Goal: Transaction & Acquisition: Purchase product/service

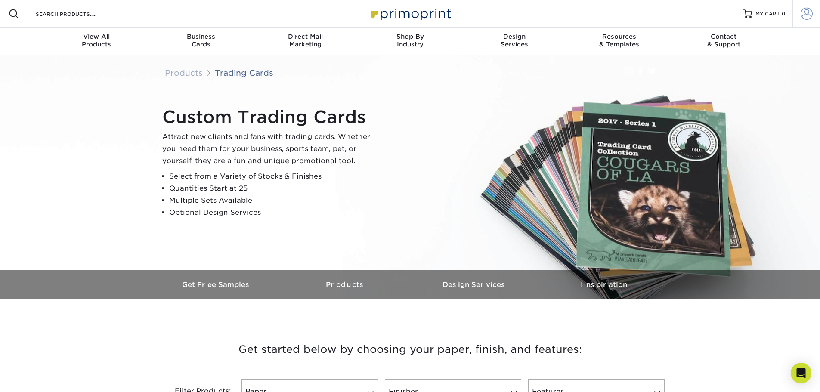
click at [807, 12] on span at bounding box center [806, 14] width 12 height 12
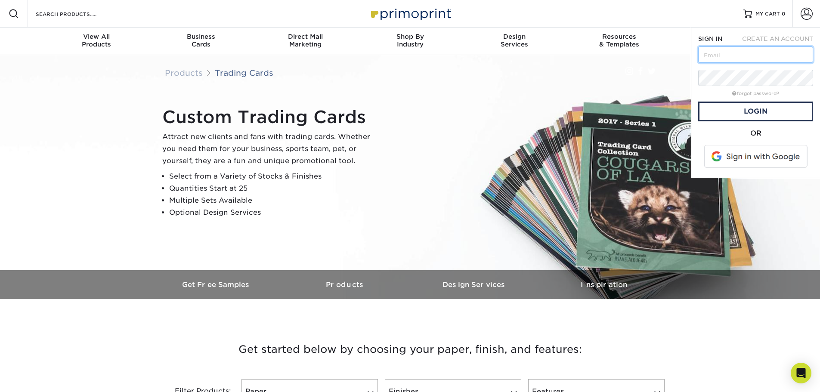
click at [751, 53] on input "text" at bounding box center [755, 54] width 115 height 16
type input "[EMAIL_ADDRESS][DOMAIN_NAME]"
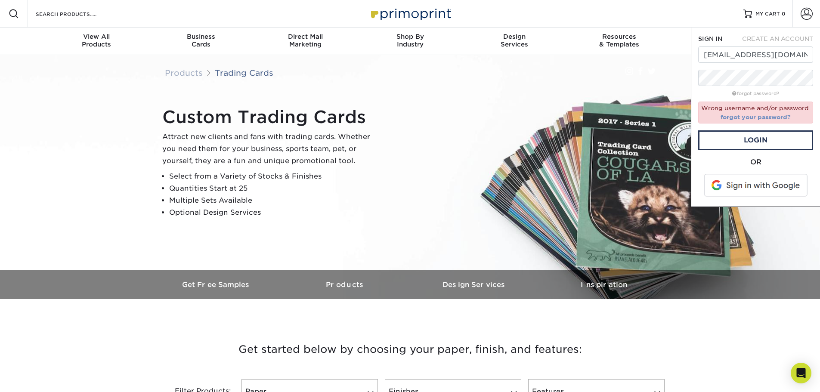
click at [767, 119] on link "forgot your password?" at bounding box center [755, 117] width 70 height 7
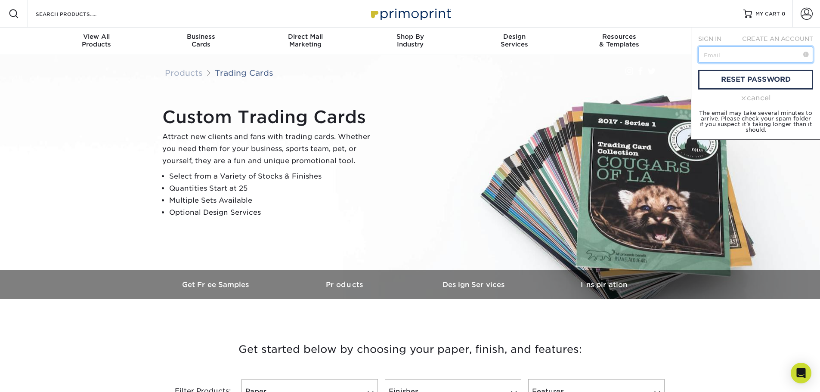
click at [720, 59] on input "text" at bounding box center [755, 54] width 115 height 16
type input "[EMAIL_ADDRESS][DOMAIN_NAME]"
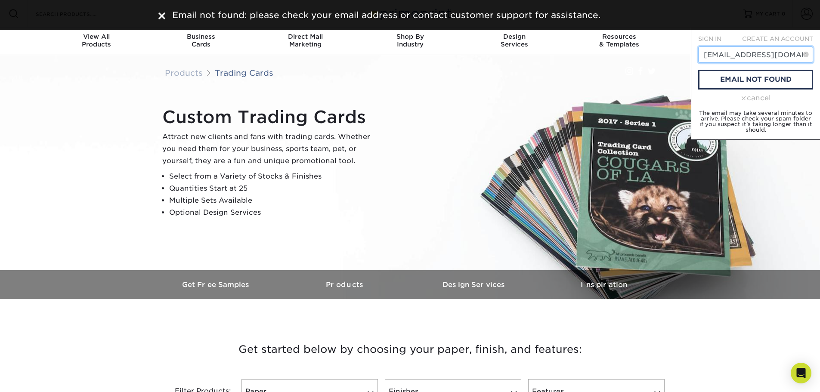
drag, startPoint x: 780, startPoint y: 58, endPoint x: 635, endPoint y: 59, distance: 145.5
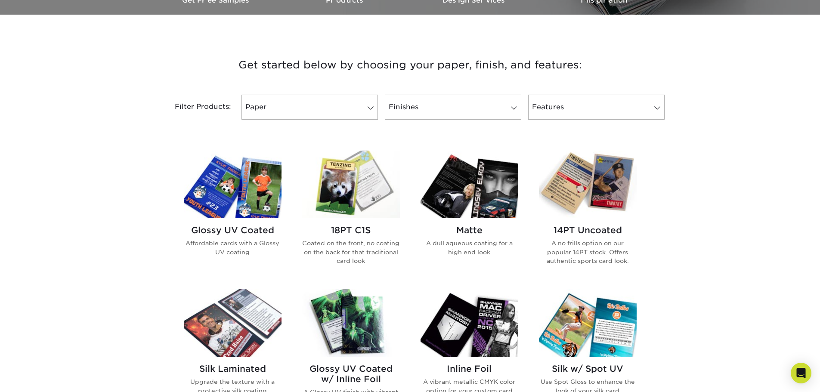
scroll to position [387, 0]
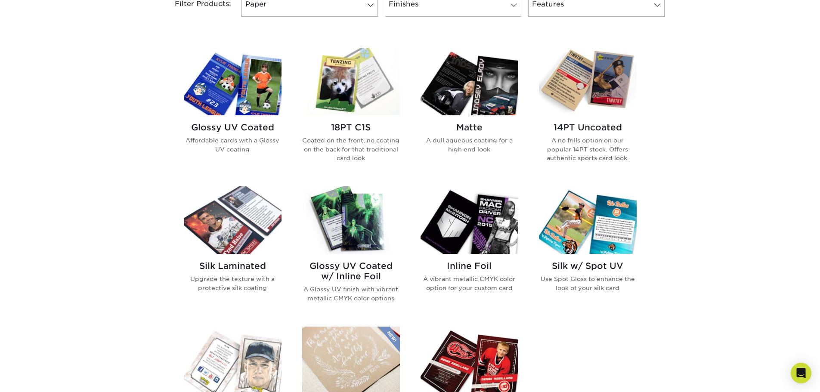
click at [230, 103] on img at bounding box center [233, 82] width 98 height 68
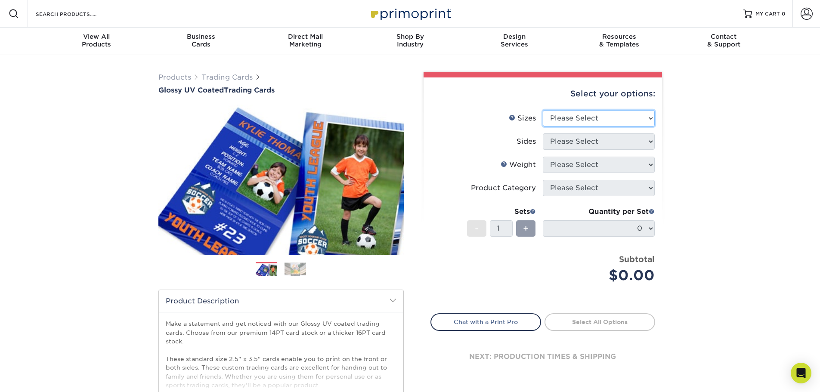
click at [581, 119] on select "Please Select 2.5" x 3.5"" at bounding box center [599, 118] width 112 height 16
select select "2.50x3.50"
click at [543, 110] on select "Please Select 2.5" x 3.5"" at bounding box center [599, 118] width 112 height 16
click at [588, 142] on select "Please Select Print Both Sides Print Front Only" at bounding box center [599, 141] width 112 height 16
select select "13abbda7-1d64-4f25-8bb2-c179b224825d"
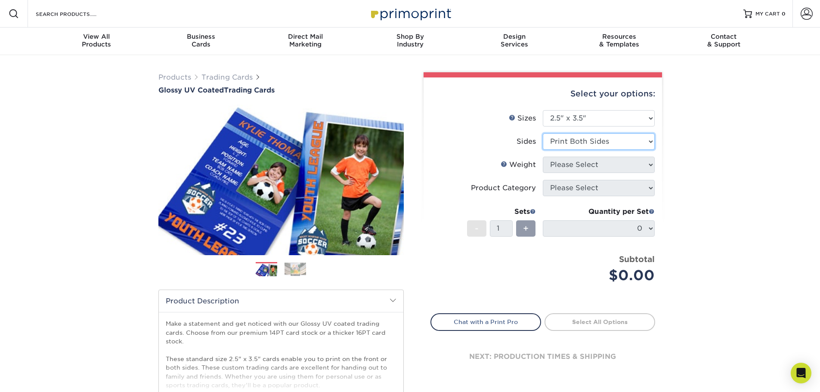
click at [543, 133] on select "Please Select Print Both Sides Print Front Only" at bounding box center [599, 141] width 112 height 16
click at [599, 166] on select "Please Select 16PT 14PT 18PT C1S" at bounding box center [599, 165] width 112 height 16
select select "16PT"
click at [543, 157] on select "Please Select 16PT 14PT 18PT C1S" at bounding box center [599, 165] width 112 height 16
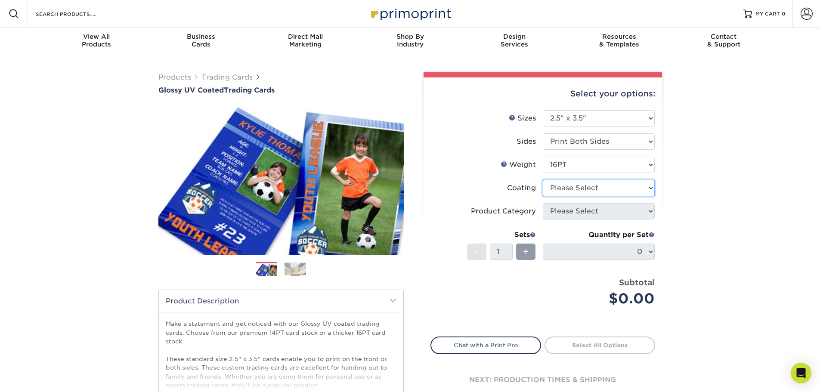
click at [579, 188] on select at bounding box center [599, 188] width 112 height 16
select select "ae367451-b2b8-45df-a344-0f05b6a12993"
click at [543, 180] on select at bounding box center [599, 188] width 112 height 16
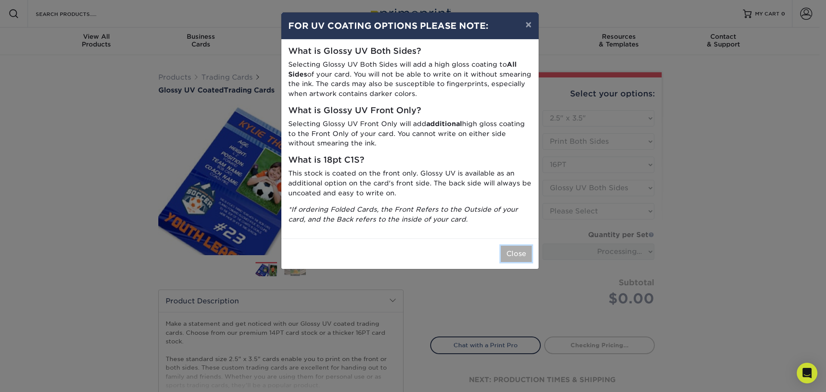
click at [525, 258] on button "Close" at bounding box center [516, 254] width 31 height 16
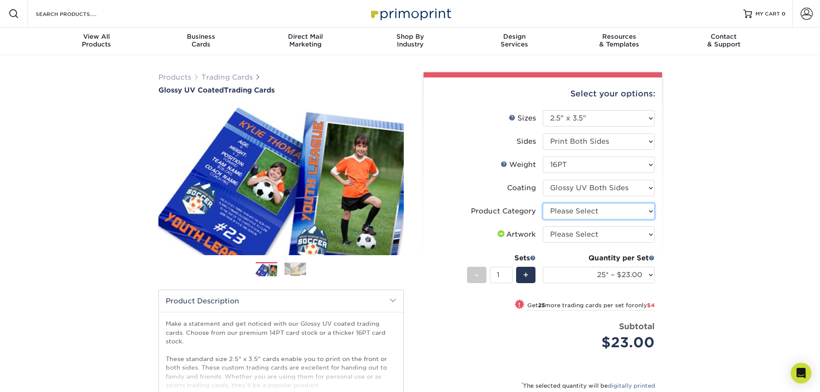
click at [578, 213] on select "Please Select Trading Cards" at bounding box center [599, 211] width 112 height 16
select select "c2f9bce9-36c2-409d-b101-c29d9d031e18"
click at [543, 203] on select "Please Select Trading Cards" at bounding box center [599, 211] width 112 height 16
click at [584, 232] on select "Please Select I will upload files I need a design - $100" at bounding box center [599, 234] width 112 height 16
select select "upload"
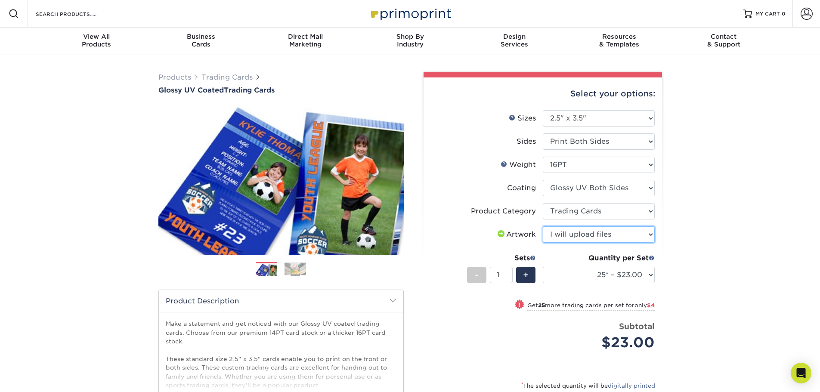
click at [543, 226] on select "Please Select I will upload files I need a design - $100" at bounding box center [599, 234] width 112 height 16
click at [606, 276] on select "25* – $23.00 50* – $27.00 75* – $33.00 100* – $37.00 250* – $47.00 500 – $58.00…" at bounding box center [599, 275] width 112 height 16
select select "100* – $37.00"
click at [543, 267] on select "25* – $23.00 50* – $27.00 75* – $33.00 100* – $37.00 250* – $47.00 500 – $58.00…" at bounding box center [599, 275] width 112 height 16
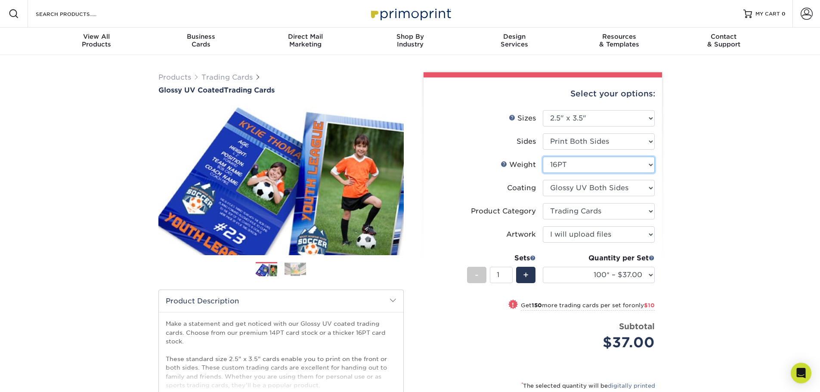
click at [610, 169] on select "Please Select 16PT 14PT 18PT C1S" at bounding box center [599, 165] width 112 height 16
select select "14PT"
click at [543, 157] on select "Please Select 16PT 14PT 18PT C1S" at bounding box center [599, 165] width 112 height 16
select select "-1"
select select
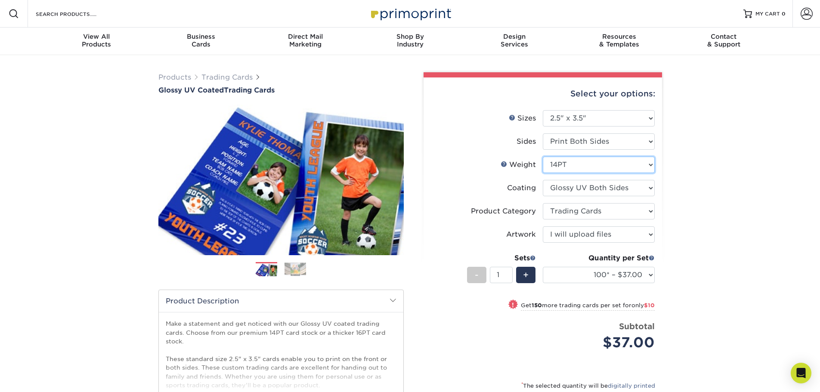
select select "-1"
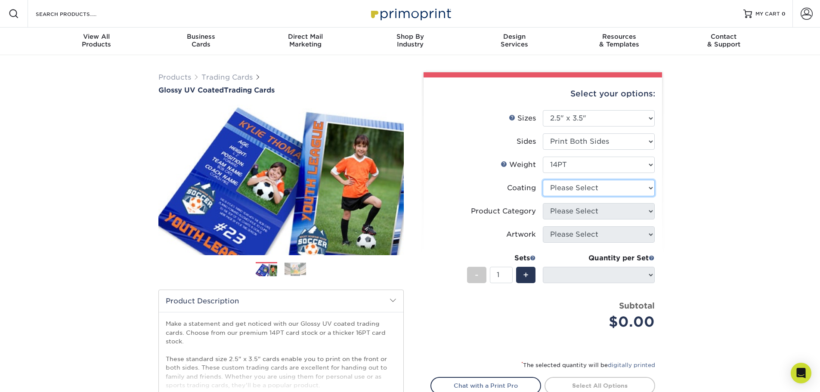
click at [593, 190] on select at bounding box center [599, 188] width 112 height 16
select select "ae367451-b2b8-45df-a344-0f05b6a12993"
click at [543, 180] on select at bounding box center [599, 188] width 112 height 16
select select "-1"
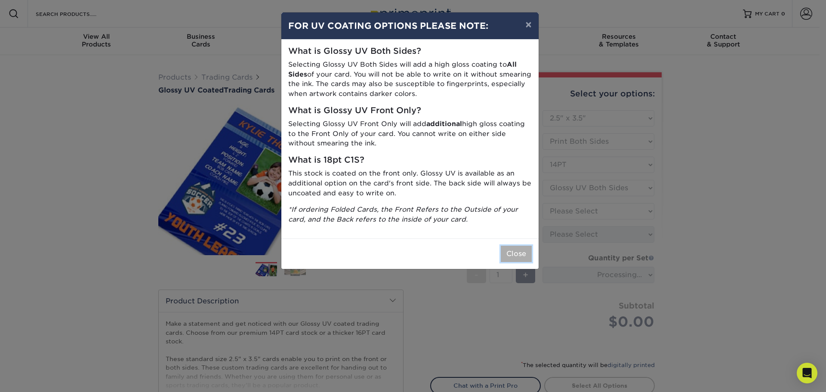
click at [521, 258] on button "Close" at bounding box center [516, 254] width 31 height 16
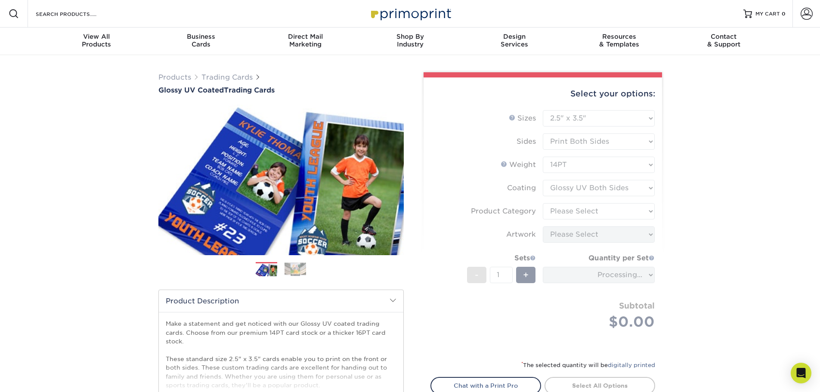
click at [583, 211] on form "Sizes Help Sizes Please Select 2.5" x 3.5" Sides Please Select 16PT - 1" at bounding box center [542, 230] width 225 height 240
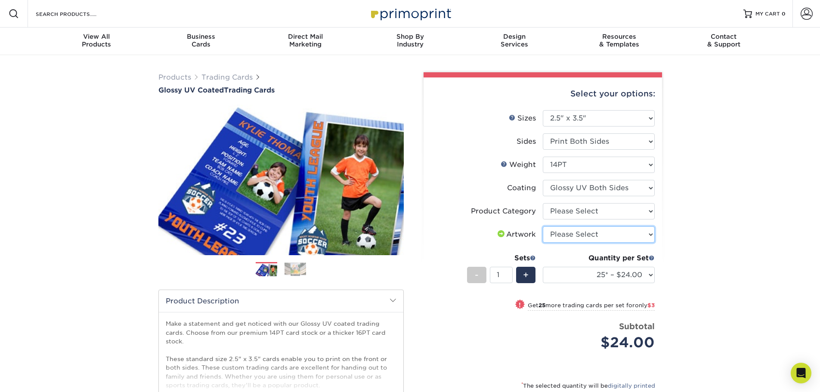
click at [591, 232] on select "Please Select I will upload files I need a design - $100" at bounding box center [599, 234] width 112 height 16
select select "upload"
click at [543, 226] on select "Please Select I will upload files I need a design - $100" at bounding box center [599, 234] width 112 height 16
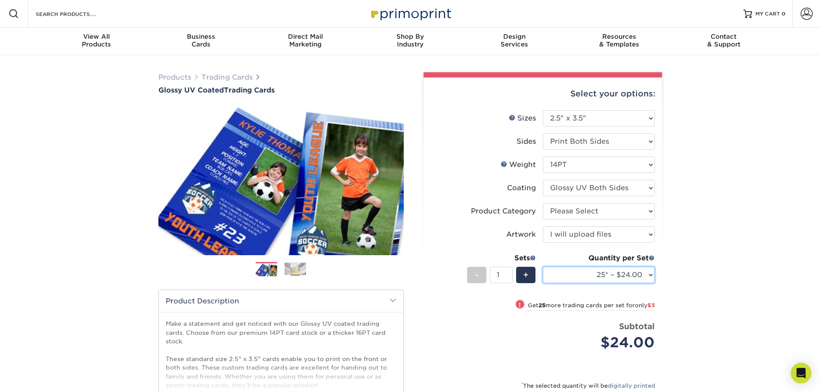
click at [578, 274] on select "25* – $24.00 50* – $27.00 75* – $34.00 100* – $37.00 250* – $48.00 500 – $59.00…" at bounding box center [599, 275] width 112 height 16
select select "100* – $37.00"
click at [543, 267] on select "25* – $24.00 50* – $27.00 75* – $34.00 100* – $37.00 250* – $48.00 500 – $59.00…" at bounding box center [599, 275] width 112 height 16
click at [626, 276] on select "25* – $24.00 50* – $27.00 75* – $34.00 100* – $37.00 250* – $48.00 500 – $59.00…" at bounding box center [599, 275] width 112 height 16
click at [543, 267] on select "25* – $24.00 50* – $27.00 75* – $34.00 100* – $37.00 250* – $48.00 500 – $59.00…" at bounding box center [599, 275] width 112 height 16
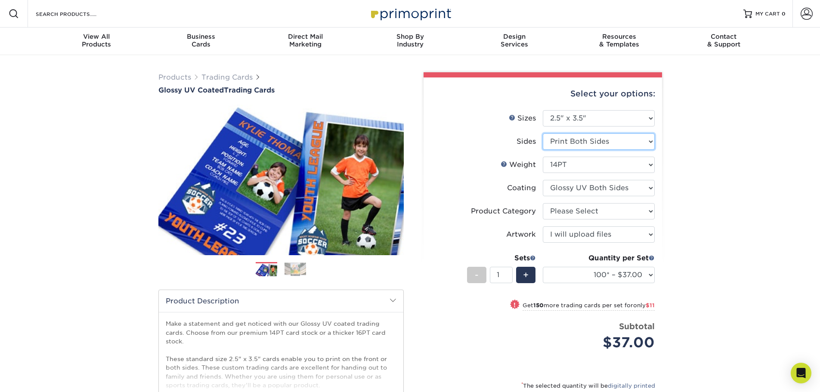
click at [568, 143] on select "Please Select Print Both Sides Print Front Only" at bounding box center [599, 141] width 112 height 16
click at [543, 133] on select "Please Select Print Both Sides Print Front Only" at bounding box center [599, 141] width 112 height 16
click at [560, 167] on select "Please Select 16PT 14PT 18PT C1S" at bounding box center [599, 165] width 112 height 16
select select "16PT"
click at [543, 157] on select "Please Select 16PT 14PT 18PT C1S" at bounding box center [599, 165] width 112 height 16
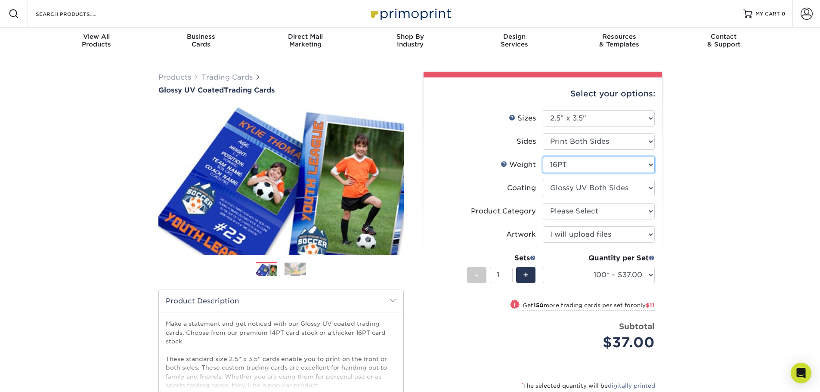
select select
select select "-1"
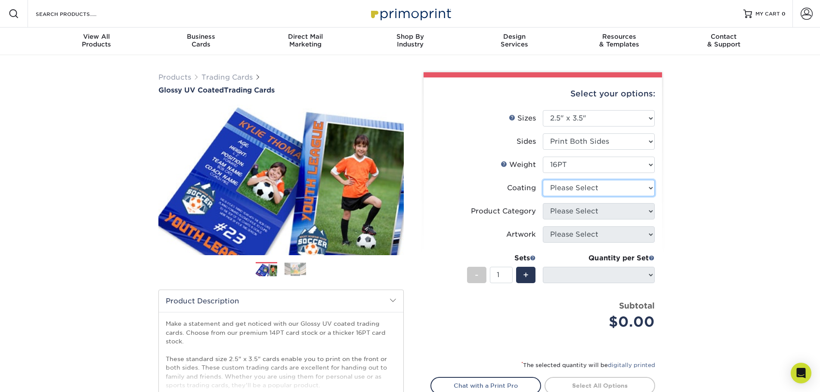
click at [564, 189] on select at bounding box center [599, 188] width 112 height 16
select select "ae367451-b2b8-45df-a344-0f05b6a12993"
click at [543, 180] on select at bounding box center [599, 188] width 112 height 16
select select "-1"
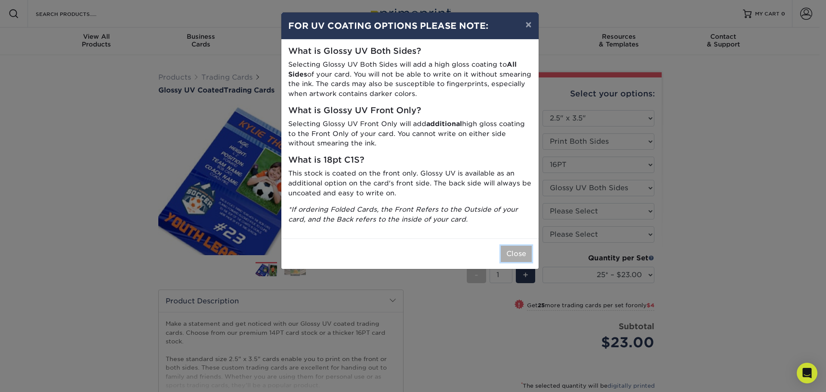
click at [517, 251] on button "Close" at bounding box center [516, 254] width 31 height 16
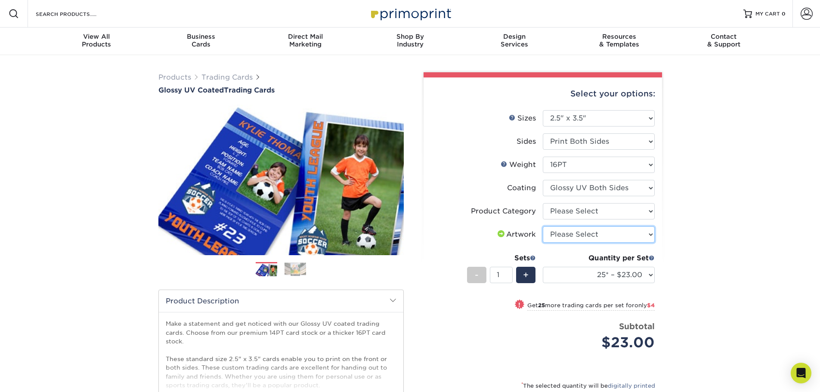
click at [581, 238] on select "Please Select I will upload files I need a design - $100" at bounding box center [599, 234] width 112 height 16
select select "upload"
click at [543, 226] on select "Please Select I will upload files I need a design - $100" at bounding box center [599, 234] width 112 height 16
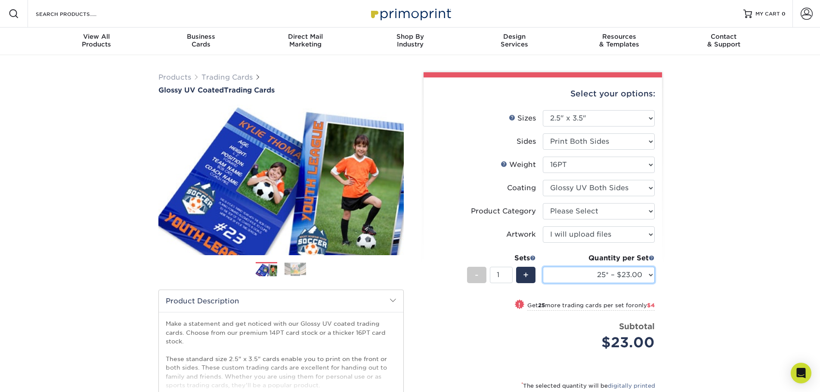
click at [634, 272] on select "25* – $23.00 50* – $27.00 75* – $33.00 100* – $37.00 250* – $47.00 500 – $58.00…" at bounding box center [599, 275] width 112 height 16
select select "100* – $37.00"
click at [543, 267] on select "25* – $23.00 50* – $27.00 75* – $33.00 100* – $37.00 250* – $47.00 500 – $58.00…" at bounding box center [599, 275] width 112 height 16
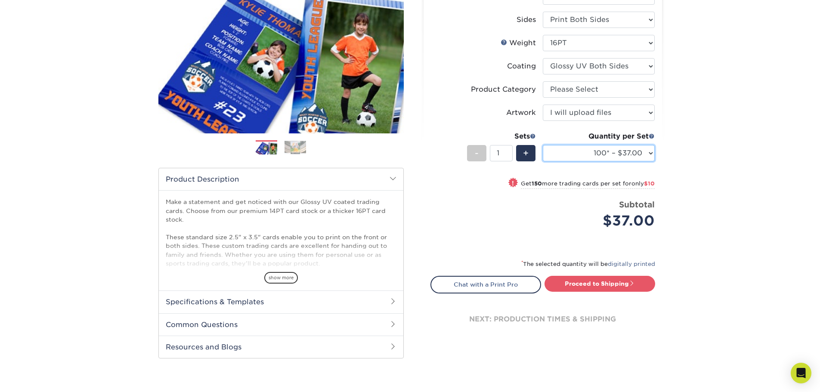
scroll to position [172, 0]
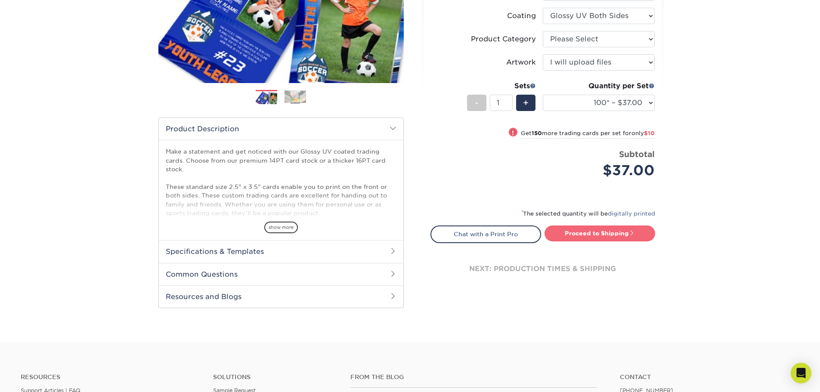
click at [567, 232] on link "Proceed to Shipping" at bounding box center [599, 232] width 111 height 15
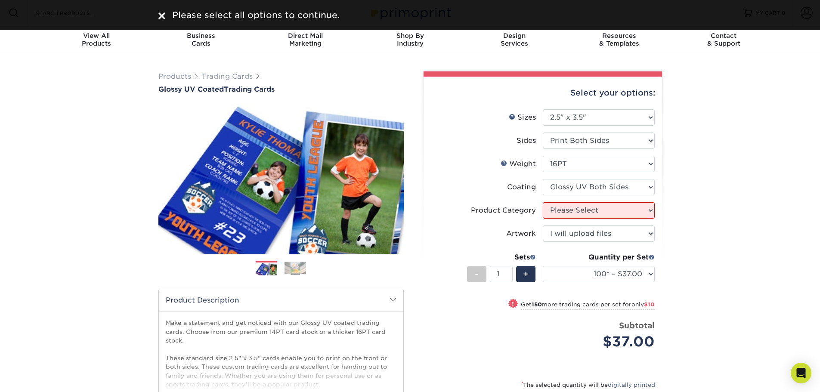
scroll to position [0, 0]
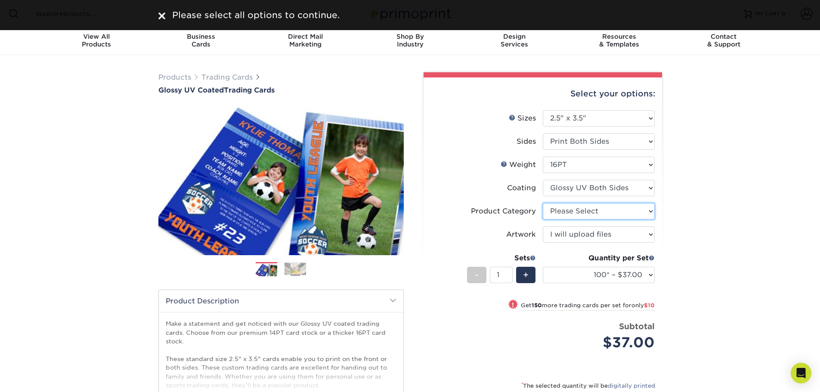
click at [580, 215] on select "Please Select Trading Cards" at bounding box center [599, 211] width 112 height 16
select select "c2f9bce9-36c2-409d-b101-c29d9d031e18"
click at [543, 203] on select "Please Select Trading Cards" at bounding box center [599, 211] width 112 height 16
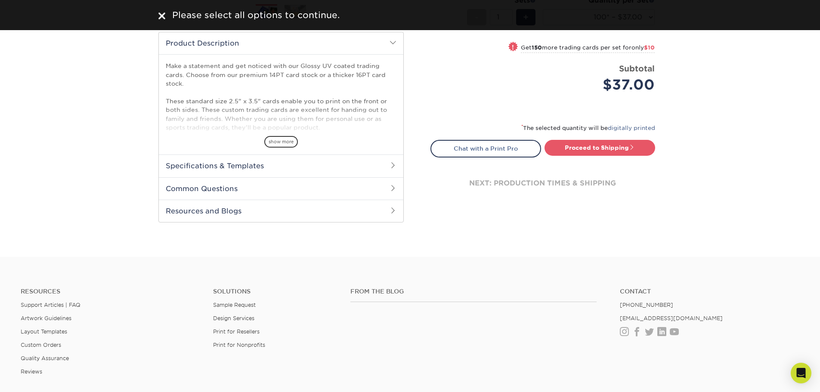
scroll to position [258, 0]
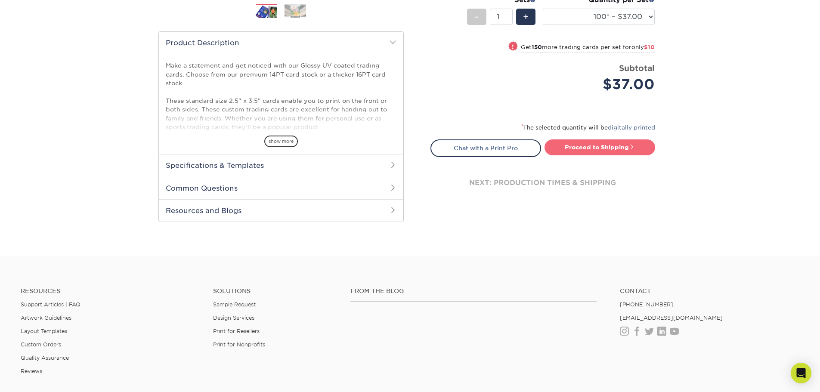
click at [587, 149] on link "Proceed to Shipping" at bounding box center [599, 146] width 111 height 15
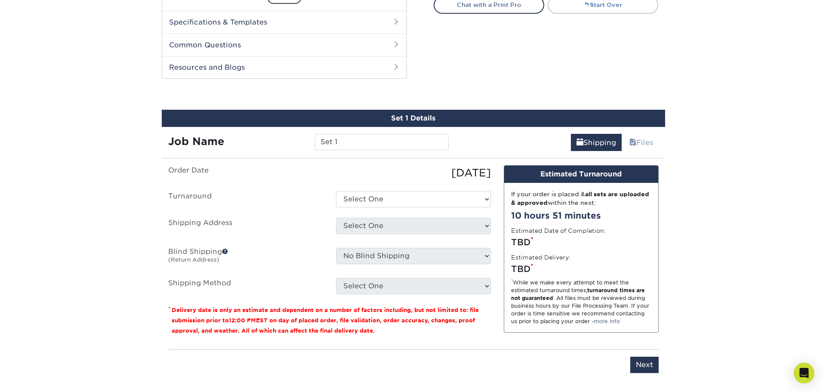
scroll to position [438, 0]
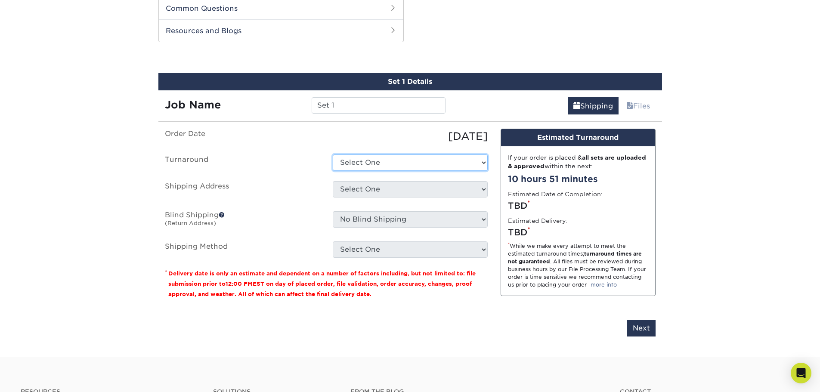
click at [384, 161] on select "Select One 2-4 Business Days 2 Day Next Business Day" at bounding box center [410, 162] width 155 height 16
select select "85eeae86-f890-4d21-9299-1bab3b52d96f"
click at [333, 154] on select "Select One 2-4 Business Days 2 Day Next Business Day" at bounding box center [410, 162] width 155 height 16
click at [383, 193] on select "Select One + Add New Address - Login" at bounding box center [410, 189] width 155 height 16
select select "newaddress"
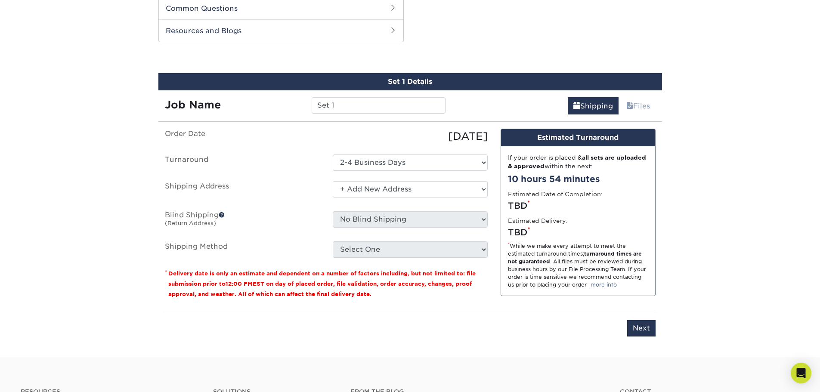
click at [333, 181] on select "Select One + Add New Address - Login" at bounding box center [410, 189] width 155 height 16
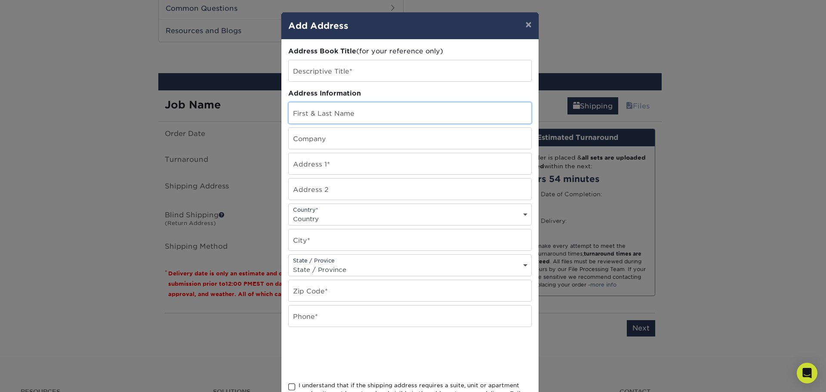
click at [334, 115] on input "text" at bounding box center [410, 112] width 243 height 21
type input "Jonathan Todd"
type input "3348 West 31st Street"
select select "US"
type input "Cleveland"
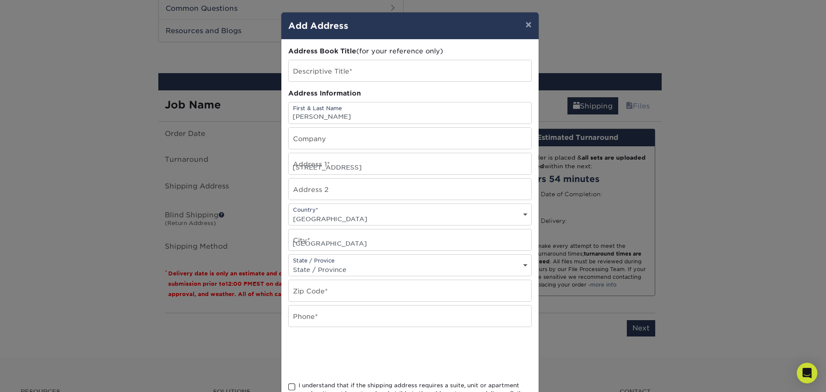
select select "OH"
type input "44109"
click at [358, 170] on input "3348 West 31st Street" at bounding box center [410, 163] width 243 height 21
click at [368, 171] on input "3348 West 31st Street" at bounding box center [410, 163] width 243 height 21
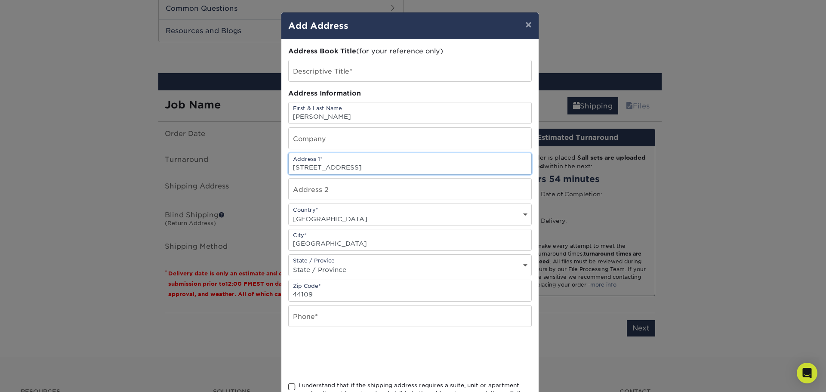
click at [368, 171] on input "3348 West 31st Street" at bounding box center [410, 163] width 243 height 21
type input "7079 Shull Road"
click at [334, 244] on input "Cleveland" at bounding box center [410, 239] width 243 height 21
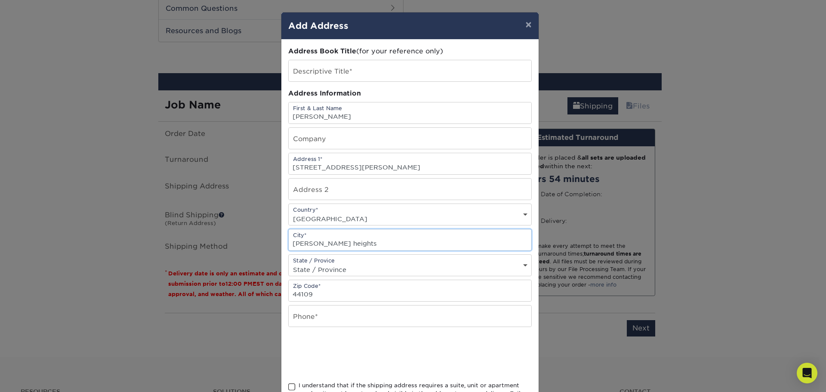
type input "Huber heights"
click at [334, 294] on input "44109" at bounding box center [410, 290] width 243 height 21
type input "45424"
click at [339, 318] on input "text" at bounding box center [410, 316] width 243 height 21
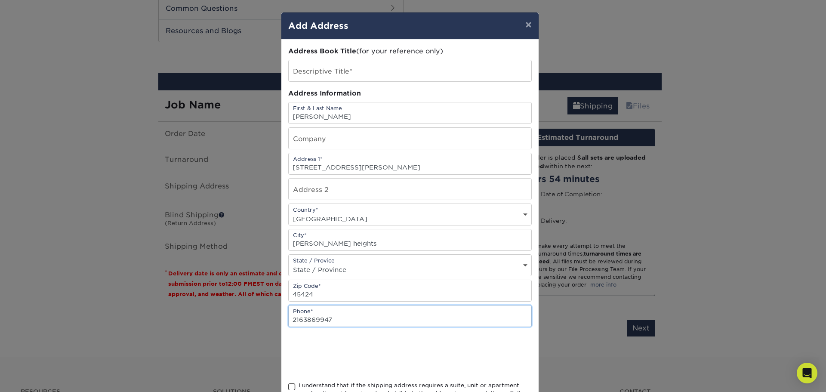
type input "2163869947"
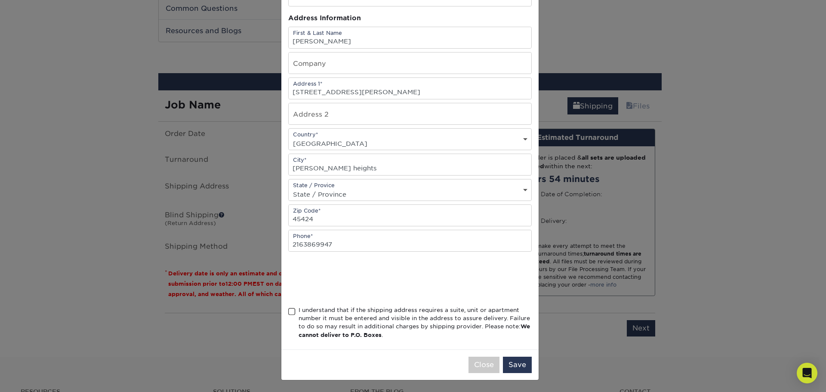
scroll to position [76, 0]
click at [519, 370] on button "Save" at bounding box center [517, 364] width 29 height 16
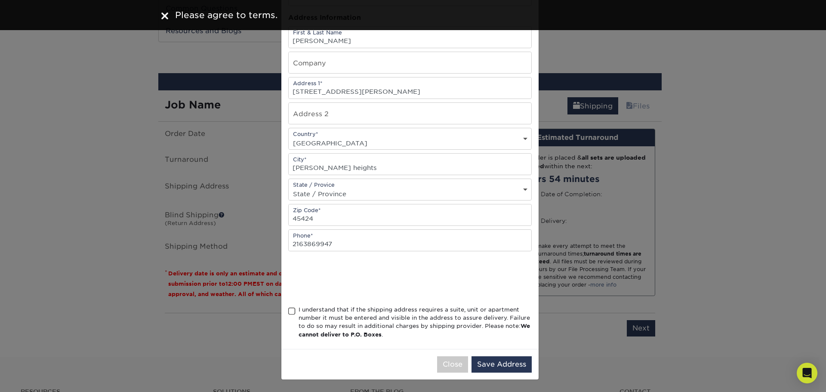
click at [289, 311] on span at bounding box center [291, 311] width 7 height 8
click at [0, 0] on input "I understand that if the shipping address requires a suite, unit or apartment n…" at bounding box center [0, 0] width 0 height 0
click at [495, 360] on button "Save Address" at bounding box center [502, 364] width 60 height 16
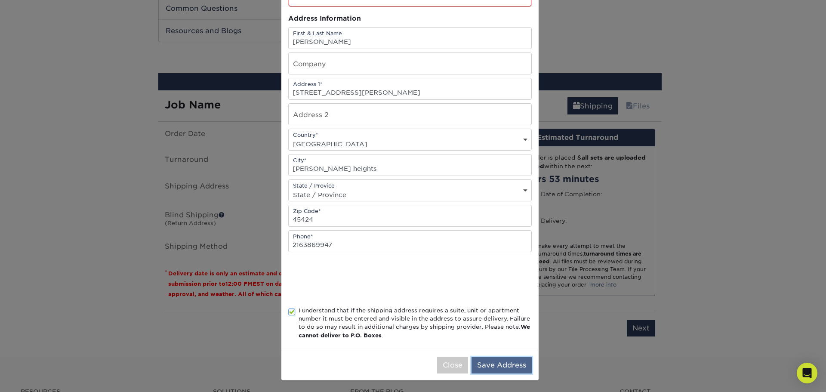
click at [497, 366] on button "Save Address" at bounding box center [502, 365] width 60 height 16
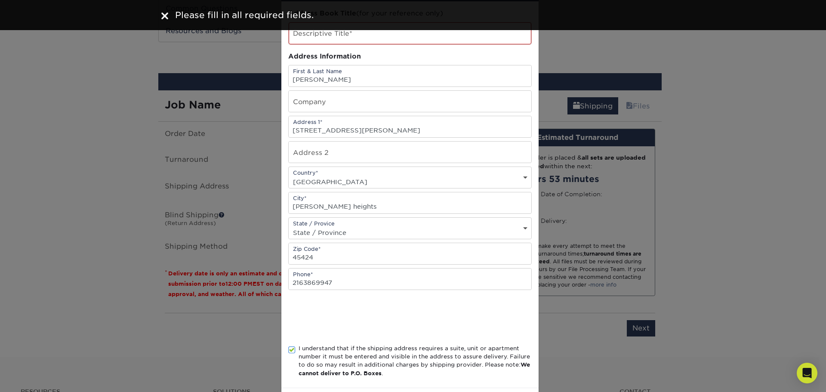
scroll to position [0, 0]
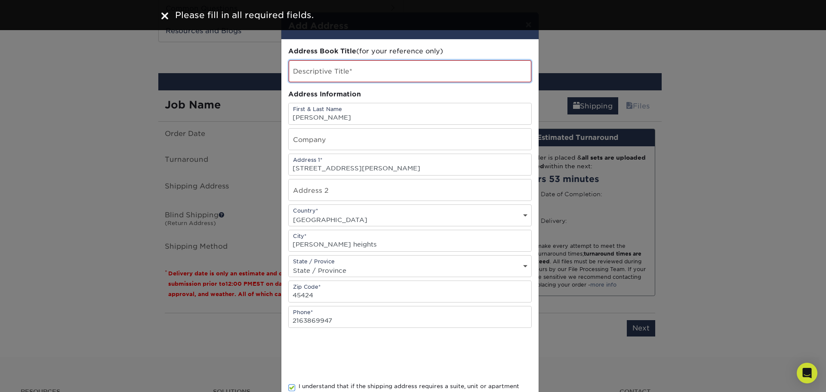
click at [340, 71] on input "text" at bounding box center [410, 71] width 243 height 22
type input "t"
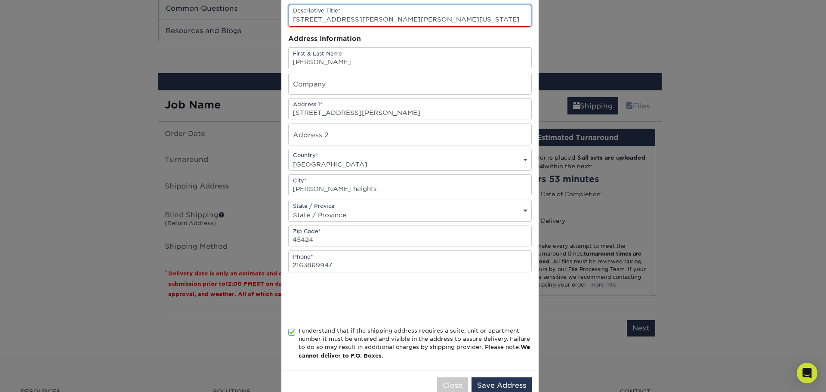
scroll to position [77, 0]
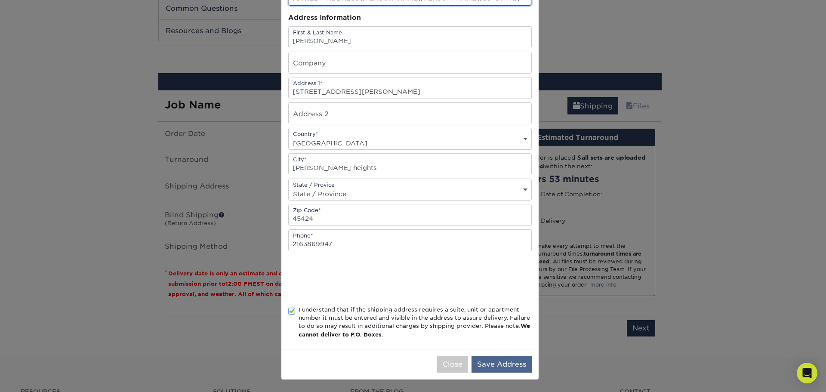
type input "7079 Shull Rd, Huber heights Ohio"
click at [494, 361] on button "Save Address" at bounding box center [502, 364] width 60 height 16
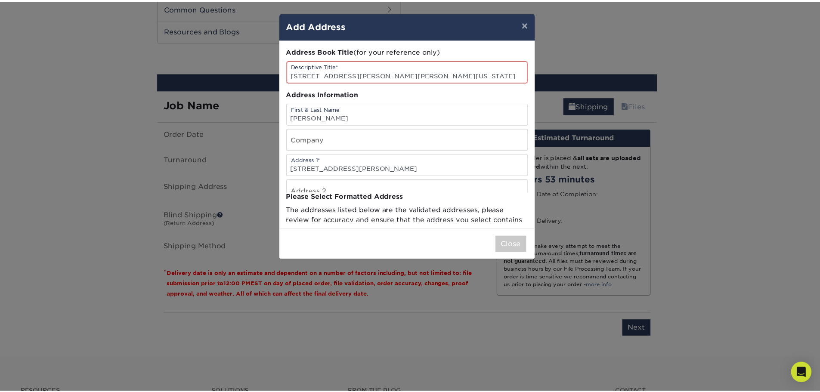
scroll to position [0, 0]
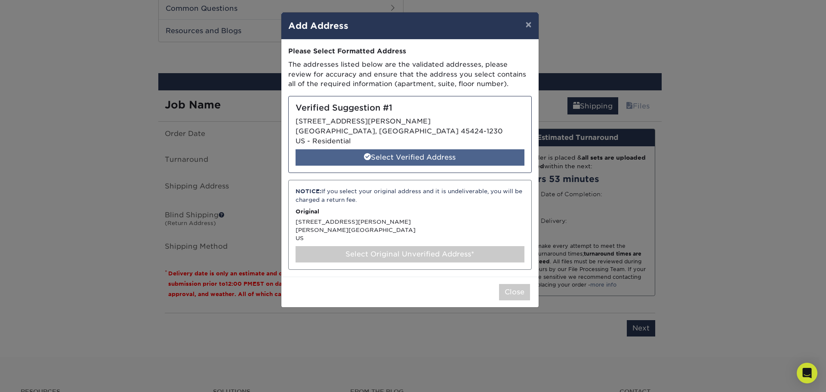
click at [386, 156] on div "Select Verified Address" at bounding box center [410, 157] width 229 height 16
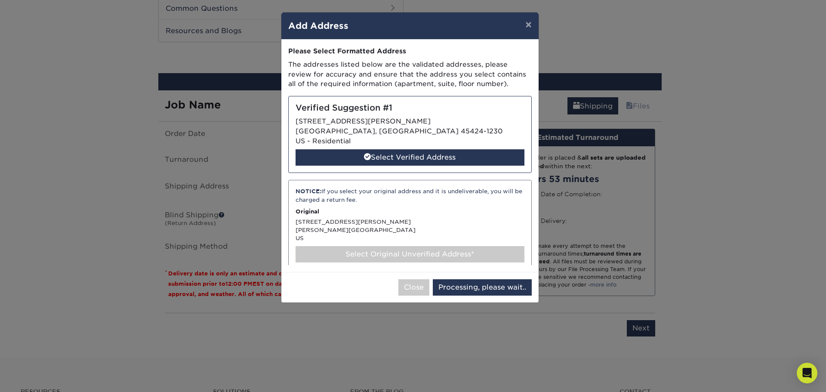
select select "286821"
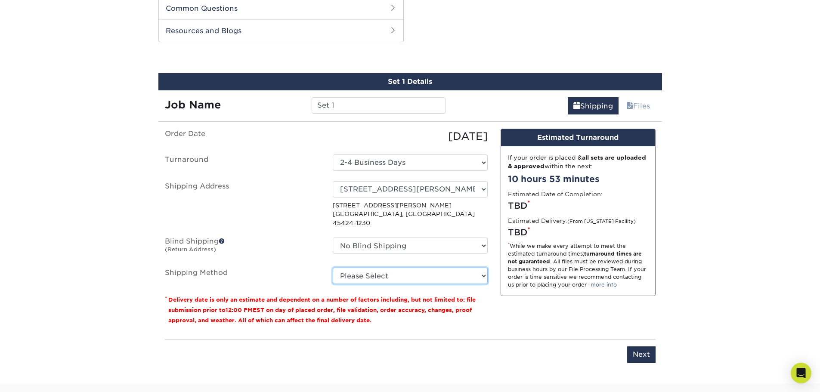
click at [374, 268] on select "Please Select 3 Day Shipping Service (+$17.82) Ground Shipping (+$18.04) 2 Day …" at bounding box center [410, 276] width 155 height 16
click at [380, 238] on select "No Blind Shipping + Add New Address" at bounding box center [410, 246] width 155 height 16
click at [296, 241] on label "Blind Shipping (Return Address)" at bounding box center [242, 248] width 168 height 20
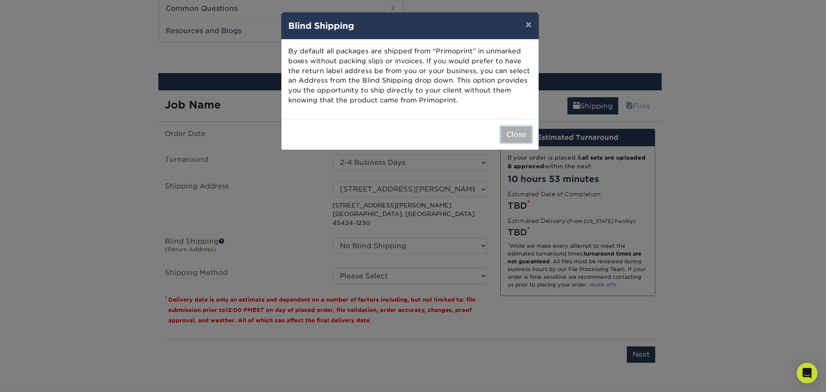
click at [526, 135] on button "Close" at bounding box center [516, 135] width 31 height 16
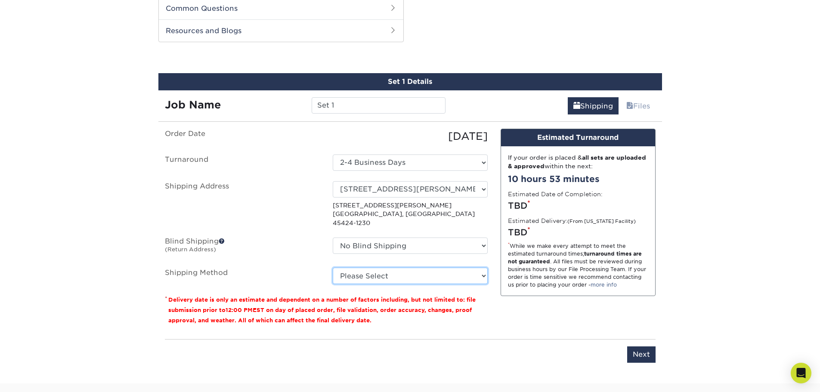
click at [426, 268] on select "Please Select 3 Day Shipping Service (+$17.82) Ground Shipping (+$18.04) 2 Day …" at bounding box center [410, 276] width 155 height 16
select select "12"
click at [333, 268] on select "Please Select 3 Day Shipping Service (+$17.82) Ground Shipping (+$18.04) 2 Day …" at bounding box center [410, 276] width 155 height 16
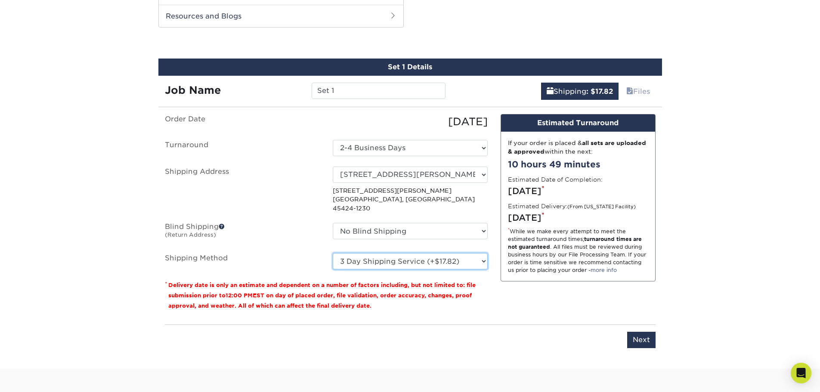
scroll to position [473, 0]
